Goal: Navigation & Orientation: Find specific page/section

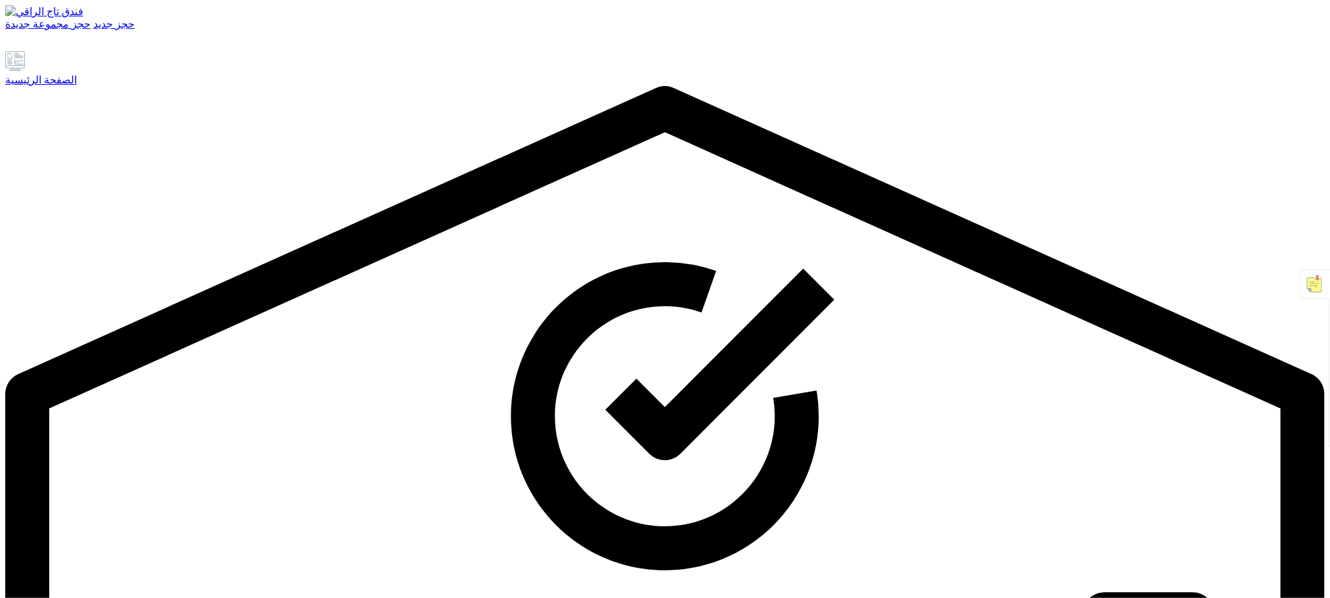
click at [77, 85] on font "الصفحة الرئيسية" at bounding box center [41, 79] width 72 height 11
click at [60, 85] on font "الصفحة الرئيسية" at bounding box center [41, 79] width 72 height 11
